Goal: Task Accomplishment & Management: Use online tool/utility

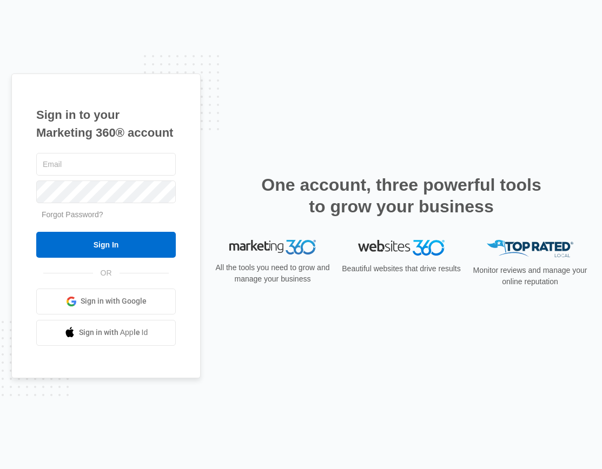
type input "[PERSON_NAME][EMAIL_ADDRESS][PERSON_NAME][DOMAIN_NAME]"
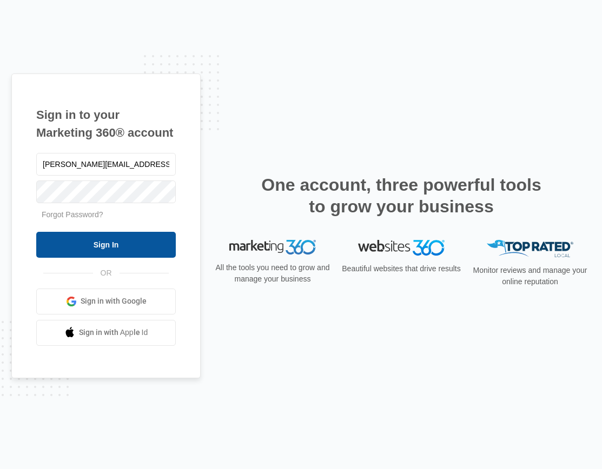
click at [128, 258] on input "Sign In" at bounding box center [106, 245] width 140 height 26
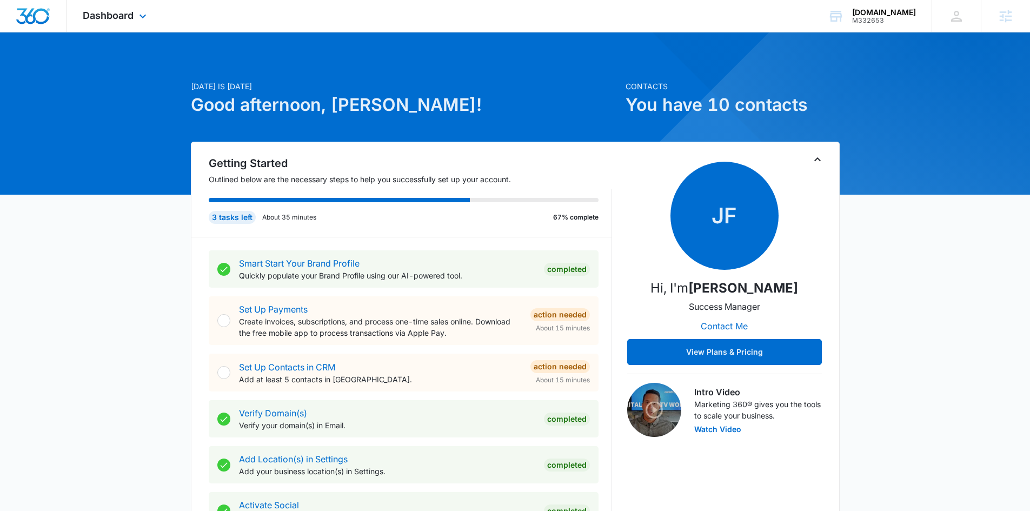
click at [111, 2] on div "Dashboard Apps Reputation Websites Forms CRM Email Social Content Intelligence …" at bounding box center [116, 16] width 99 height 32
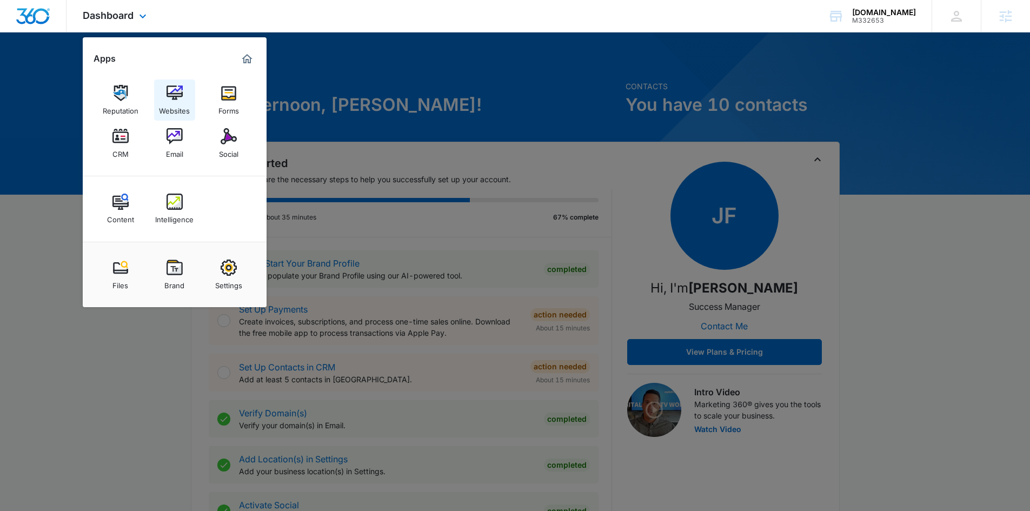
click at [180, 99] on img at bounding box center [175, 93] width 16 height 16
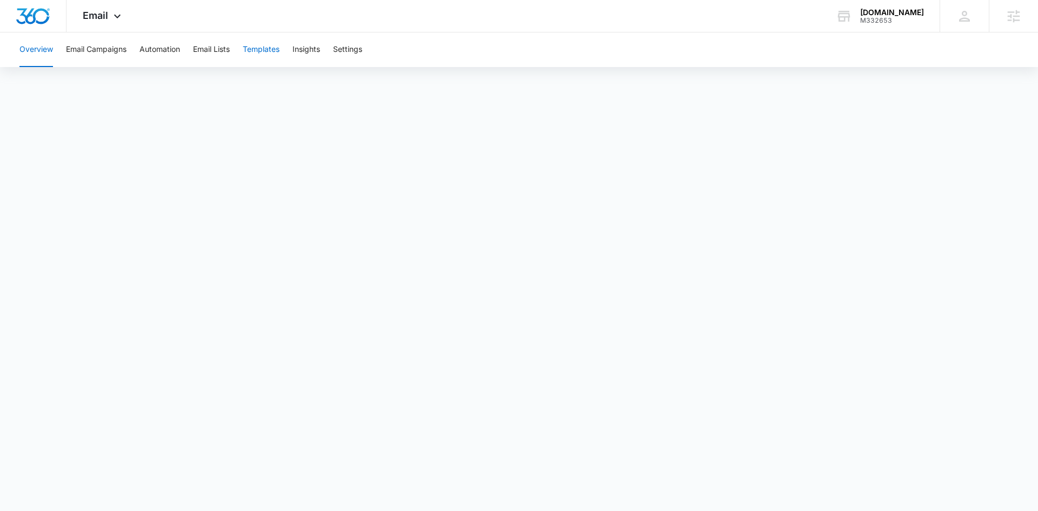
click at [253, 50] on button "Templates" at bounding box center [261, 49] width 37 height 35
click at [104, 16] on span "Email" at bounding box center [95, 15] width 25 height 11
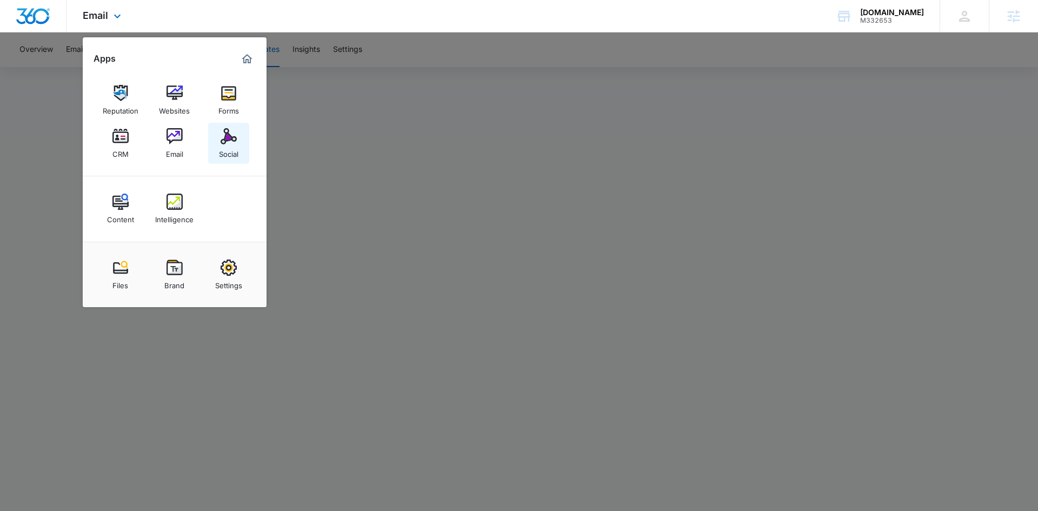
click at [232, 145] on div "Social" at bounding box center [228, 151] width 19 height 14
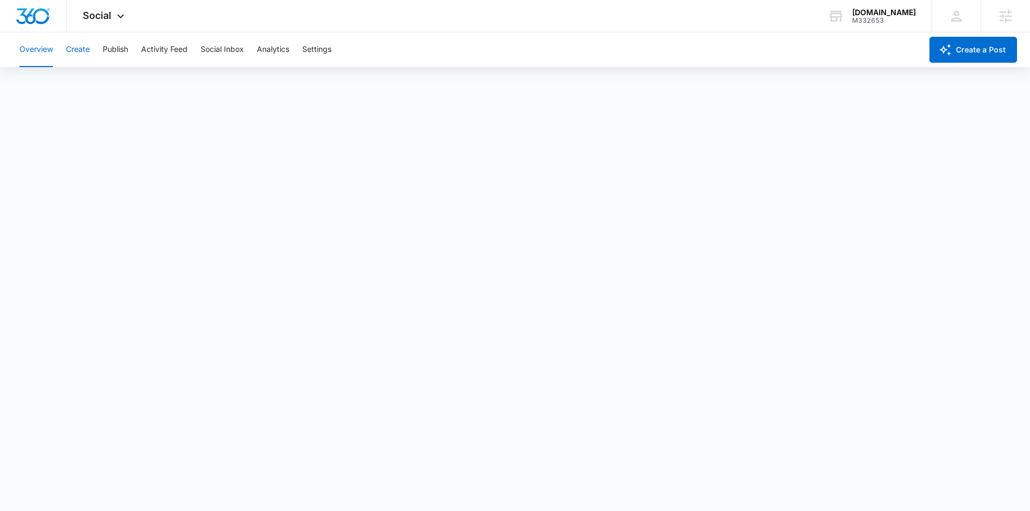
click at [78, 49] on button "Create" at bounding box center [78, 49] width 24 height 35
